Goal: Transaction & Acquisition: Purchase product/service

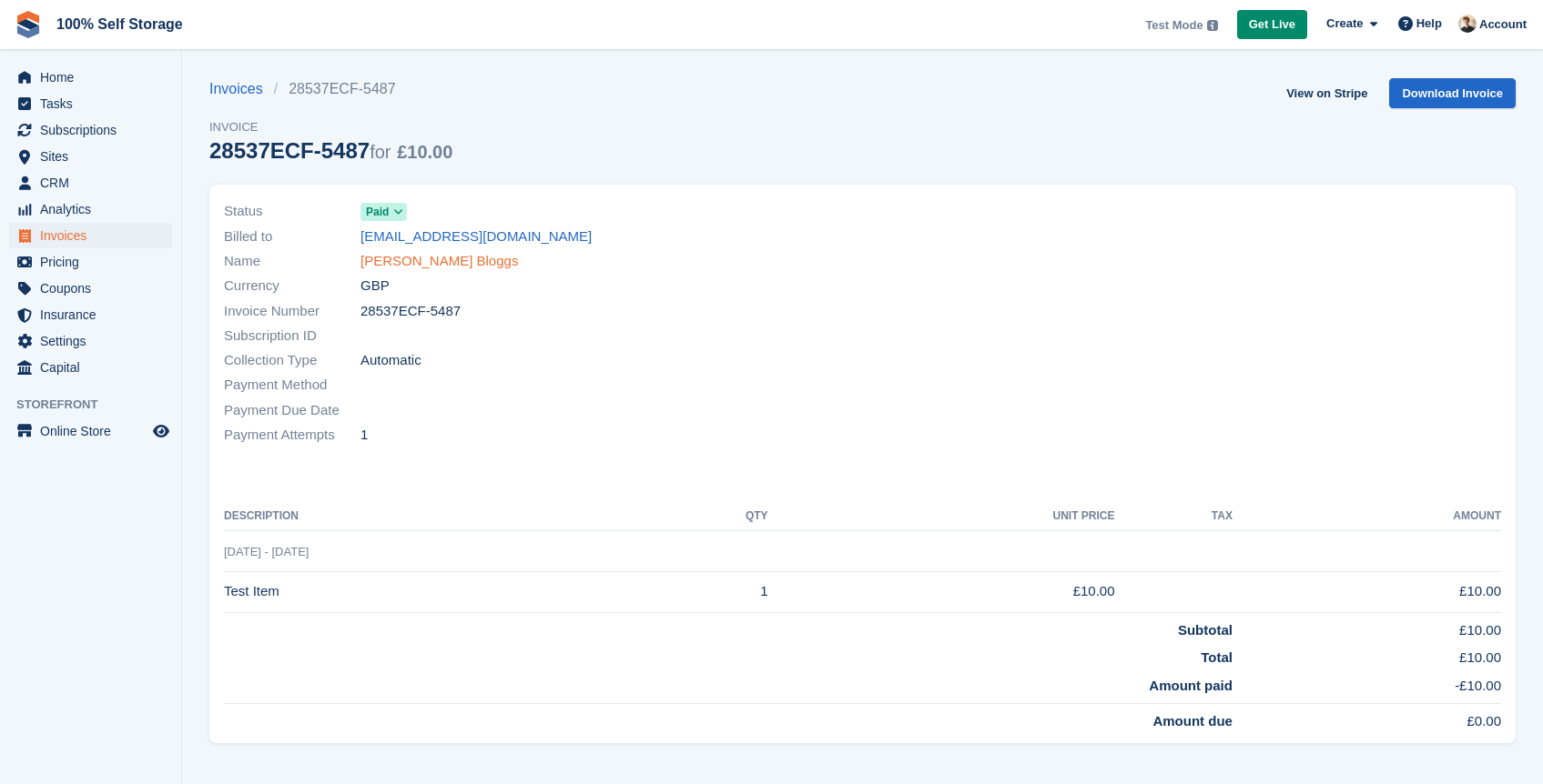
click at [405, 262] on link "Joe Bloggs" at bounding box center [439, 261] width 158 height 21
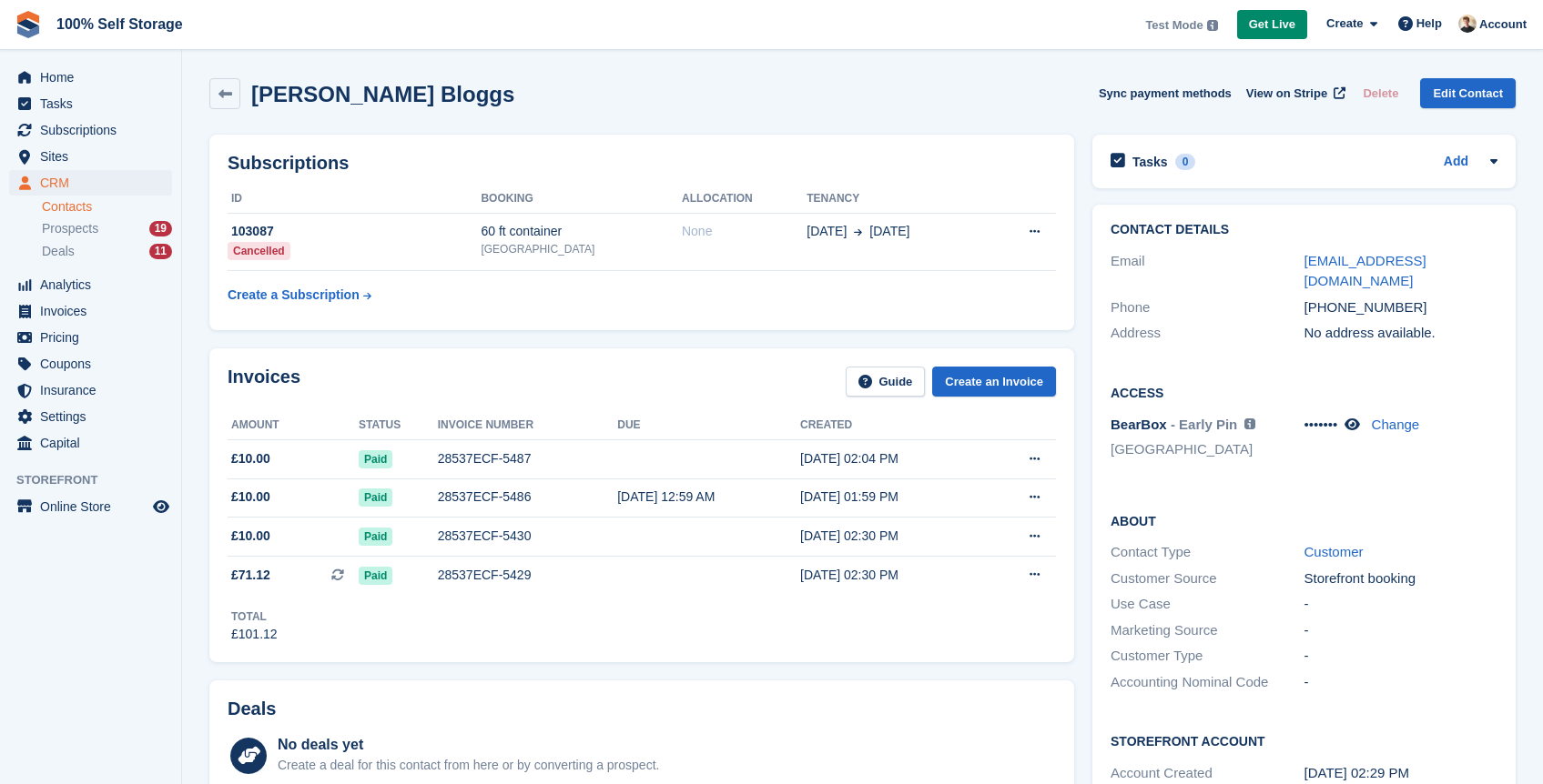
click at [441, 133] on div "Subscriptions ID Booking Allocation Tenancy 103087 Cancelled 60 ft container No…" at bounding box center [641, 232] width 883 height 213
click at [1060, 381] on div "Invoices Guide Create an Invoice Amount Status Invoice number Due Created £10.0…" at bounding box center [641, 505] width 865 height 314
click at [1038, 384] on link "Create an Invoice" at bounding box center [994, 381] width 124 height 30
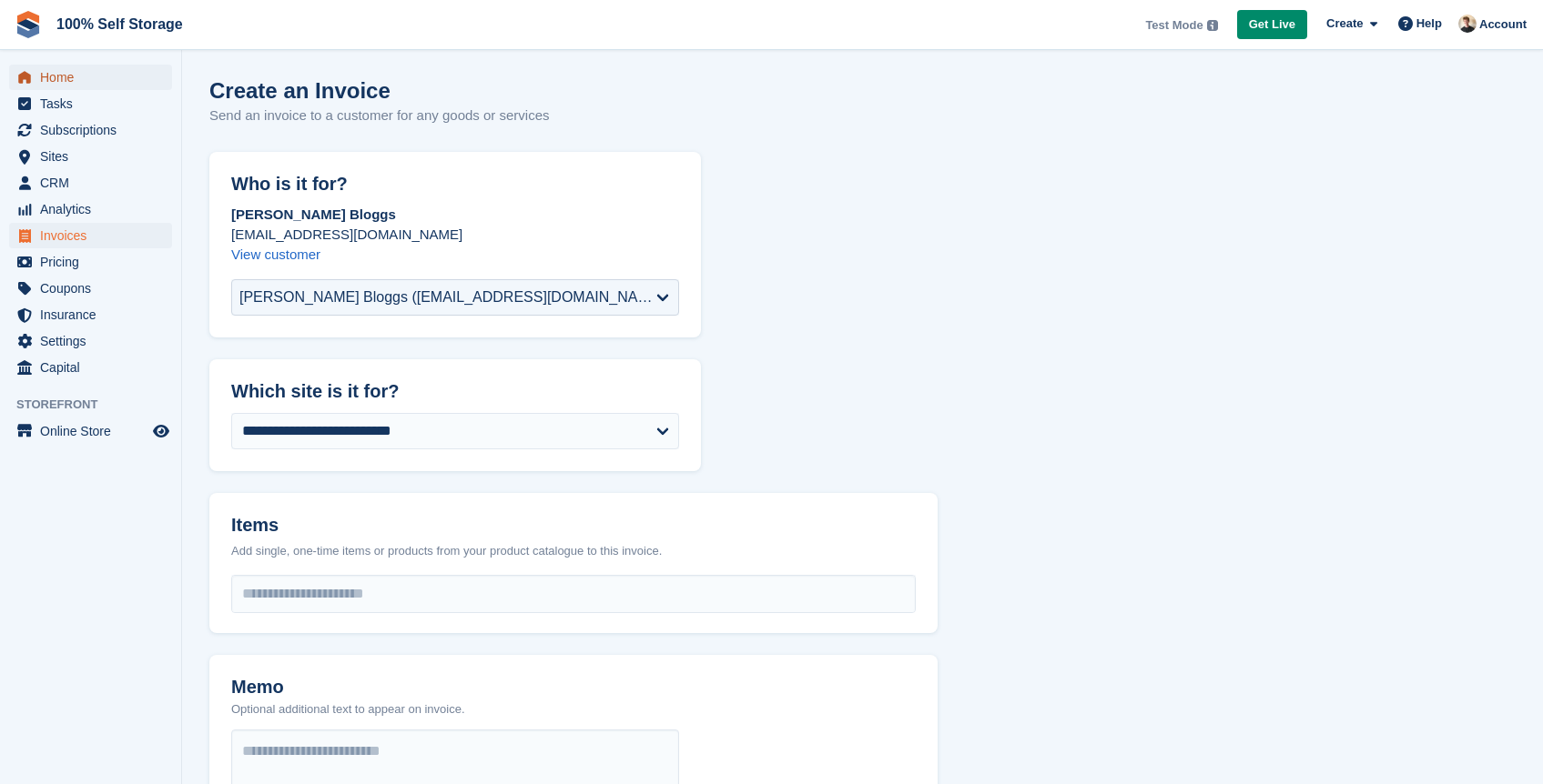
click at [63, 78] on span "Home" at bounding box center [94, 77] width 109 height 26
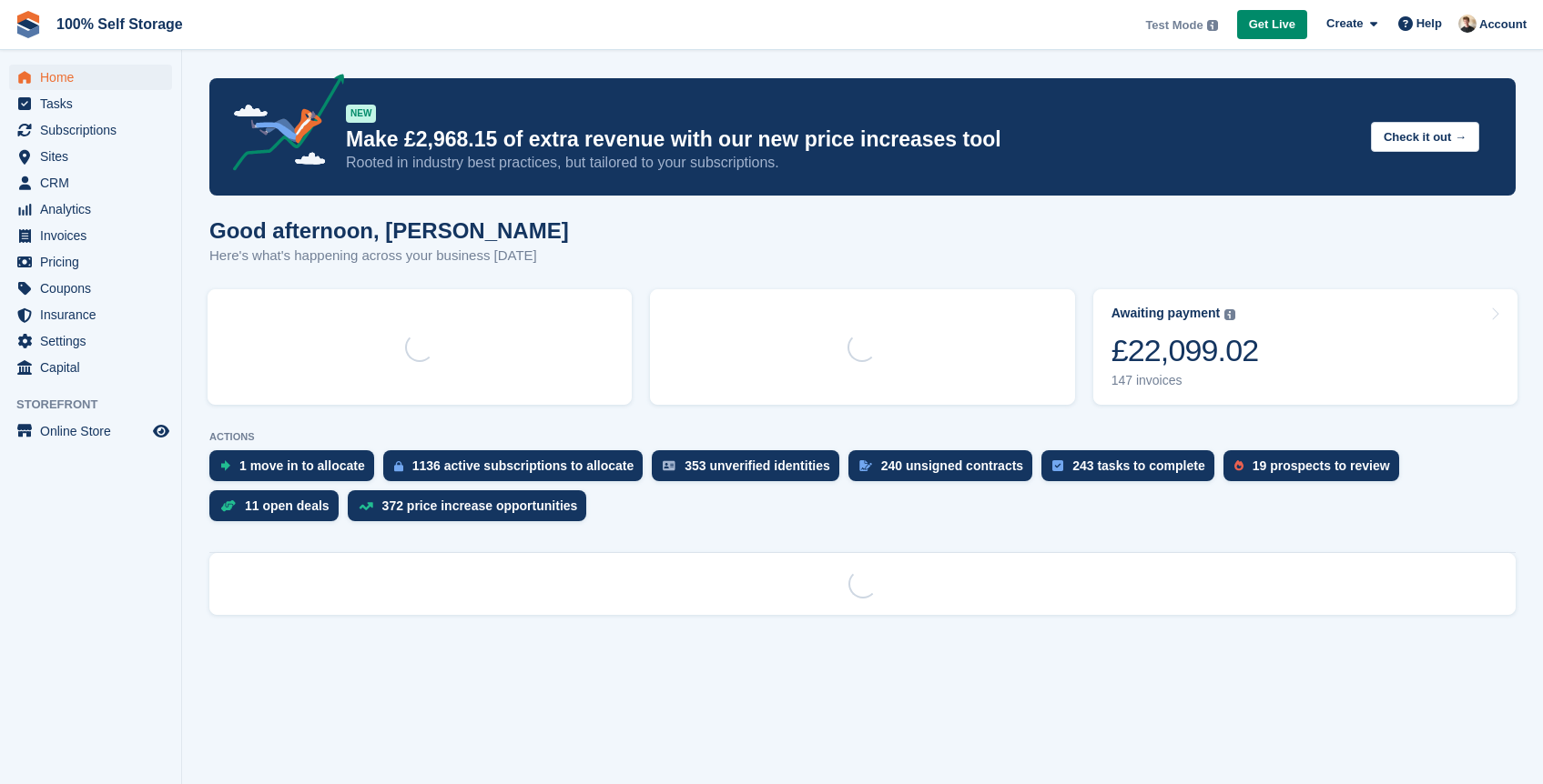
click at [1474, 25] on img at bounding box center [1468, 24] width 18 height 18
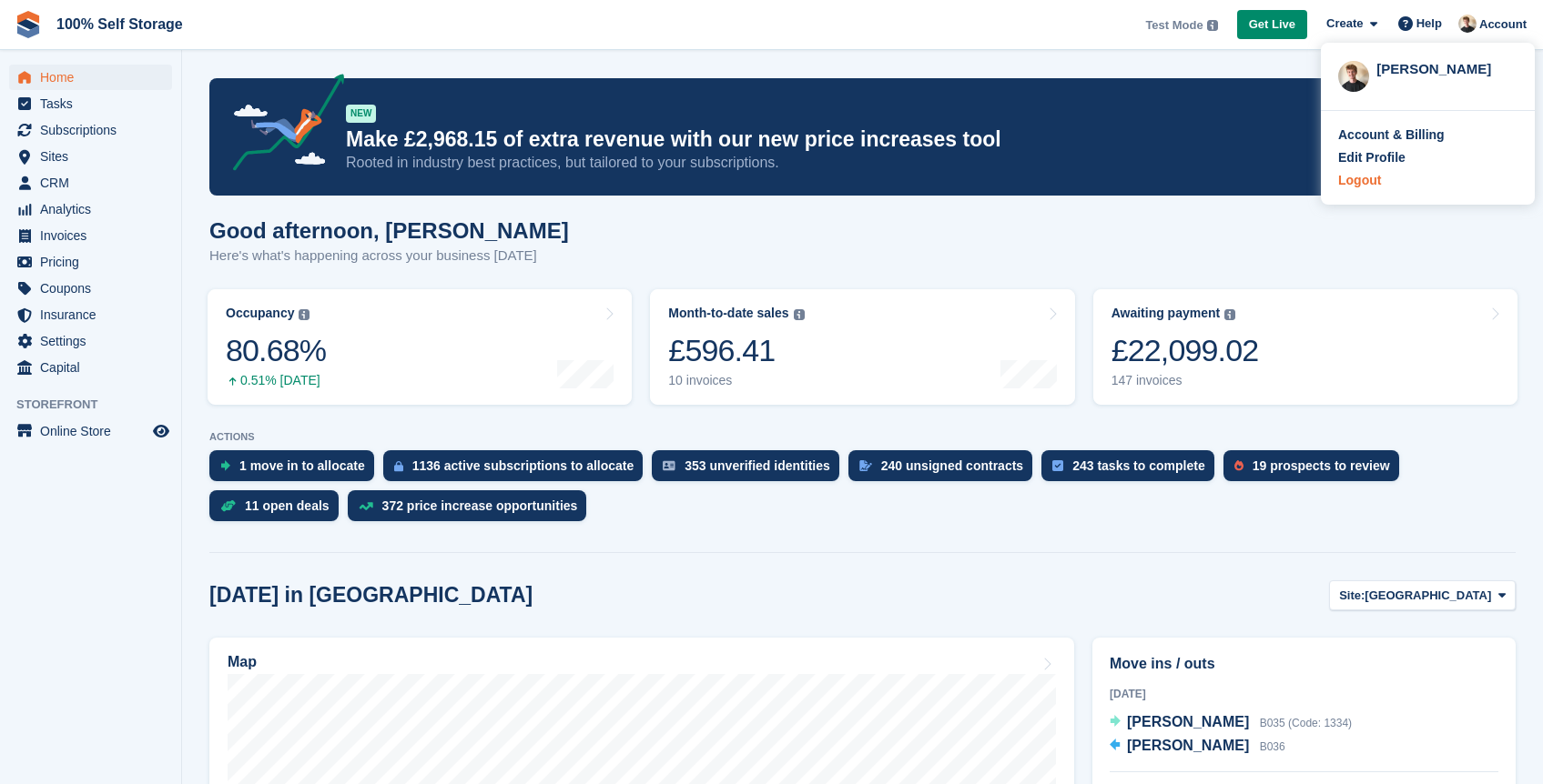
click at [1354, 181] on div "Logout" at bounding box center [1359, 180] width 43 height 19
